Goal: Task Accomplishment & Management: Use online tool/utility

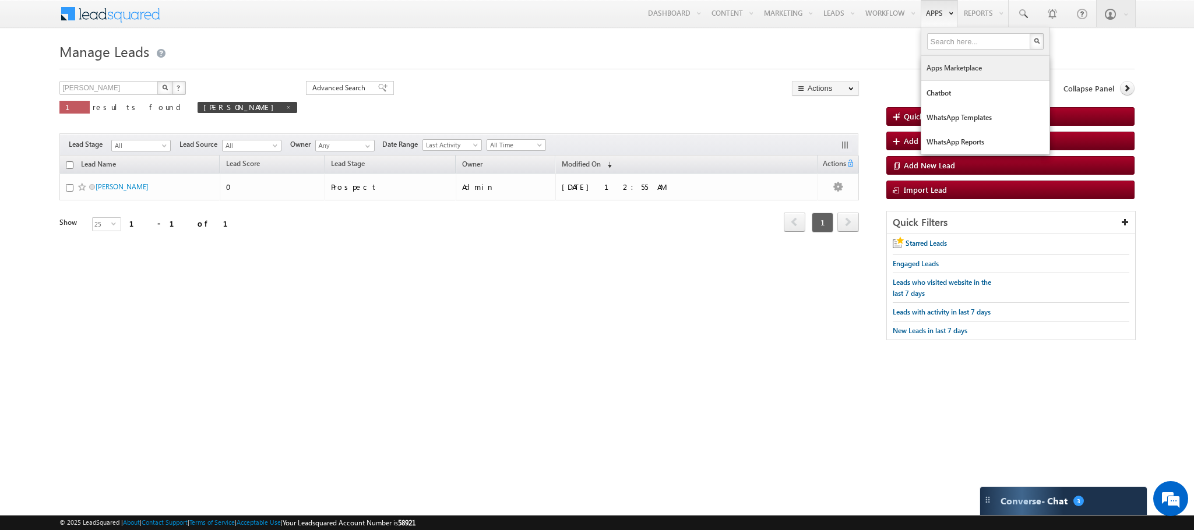
click at [946, 67] on link "Apps Marketplace" at bounding box center [985, 68] width 128 height 24
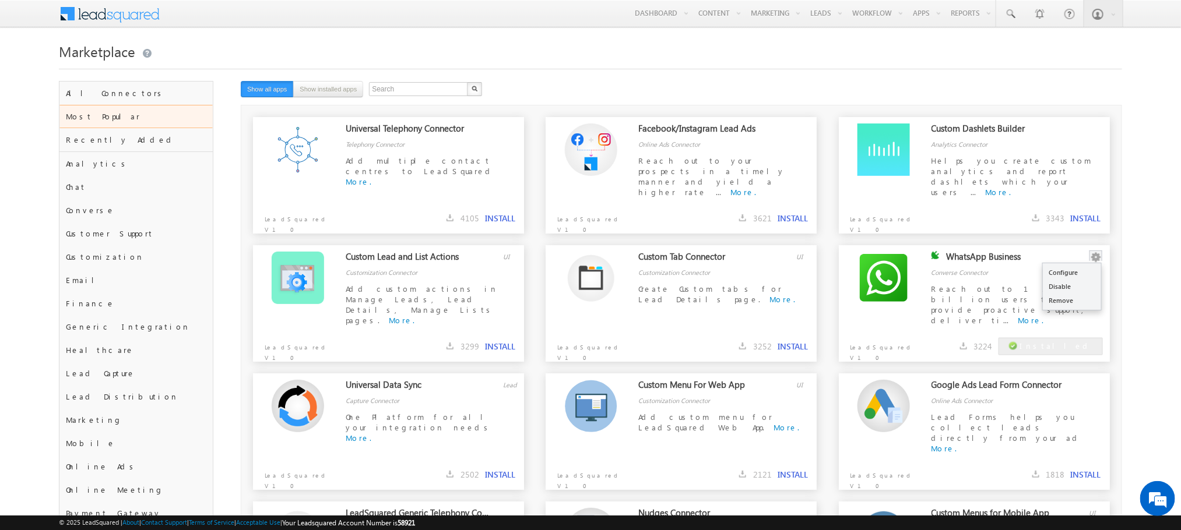
click at [1093, 256] on button "button" at bounding box center [1096, 258] width 12 height 12
click at [357, 83] on button "Show installed apps" at bounding box center [328, 89] width 70 height 16
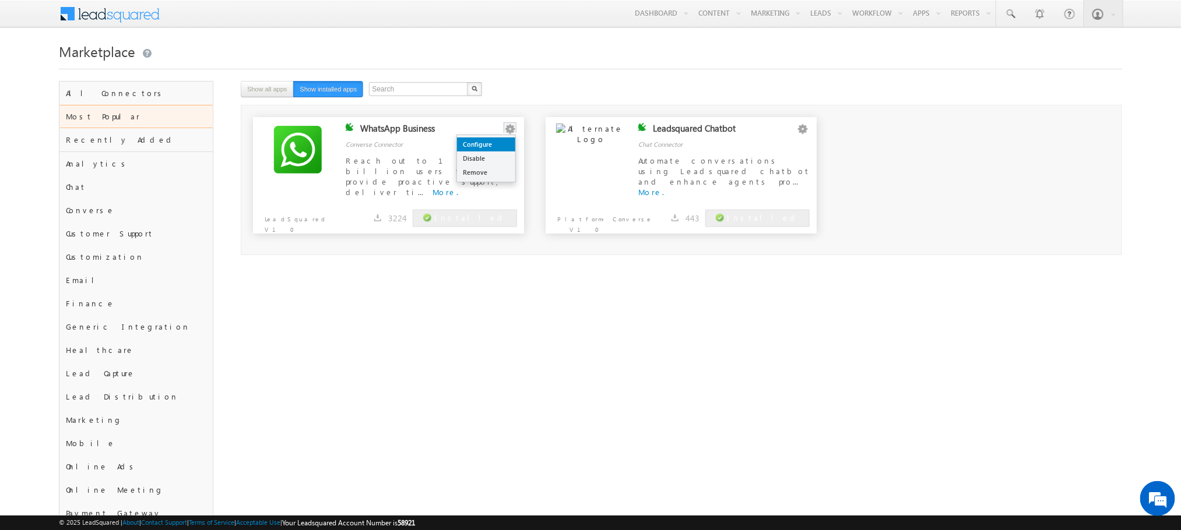
click at [507, 146] on link "Configure" at bounding box center [486, 145] width 58 height 14
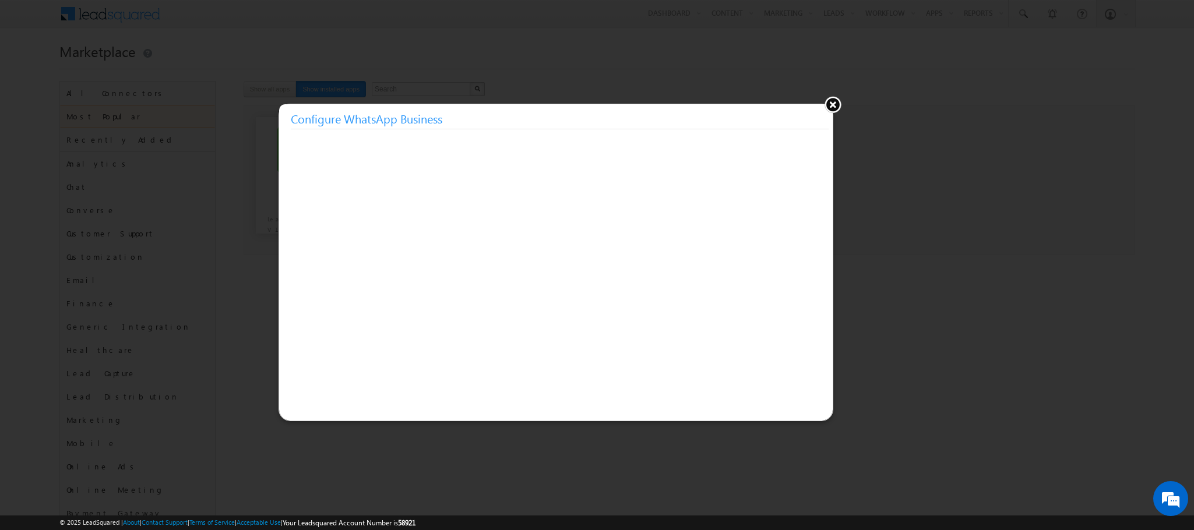
click at [834, 107] on button at bounding box center [832, 104] width 17 height 17
